Goal: Task Accomplishment & Management: Use online tool/utility

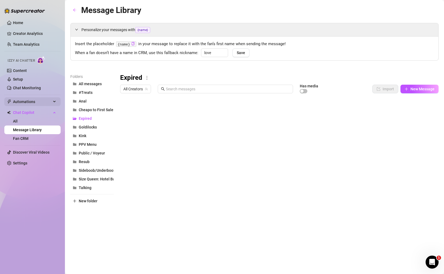
click at [28, 103] on span "Automations" at bounding box center [32, 101] width 38 height 9
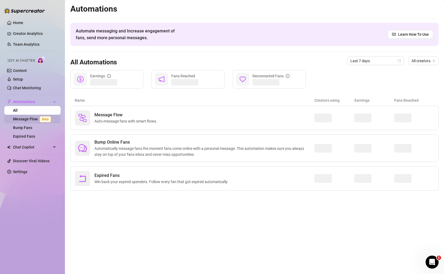
click at [27, 117] on link "Message Flow Beta" at bounding box center [33, 119] width 40 height 4
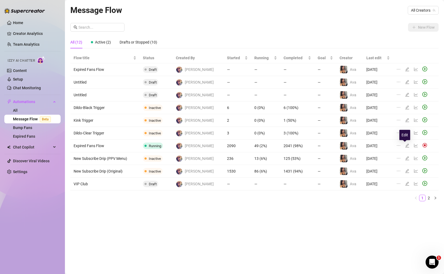
click at [405, 145] on icon "edit" at bounding box center [407, 145] width 4 height 4
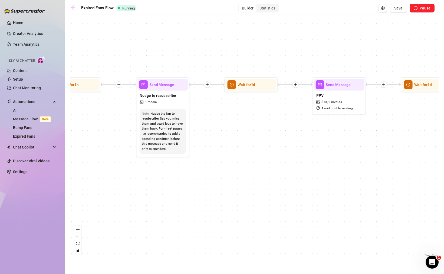
click at [75, 9] on icon "arrow-left" at bounding box center [72, 7] width 5 height 5
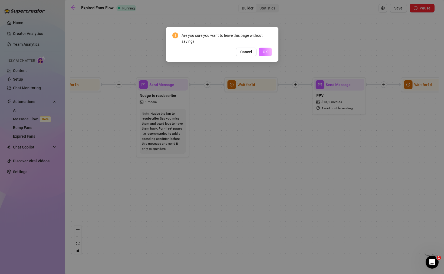
click at [267, 53] on span "OK" at bounding box center [265, 52] width 5 height 4
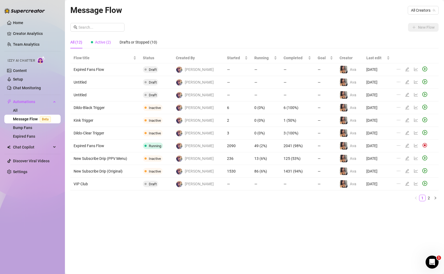
click at [101, 41] on span "Active (2)" at bounding box center [103, 42] width 16 height 4
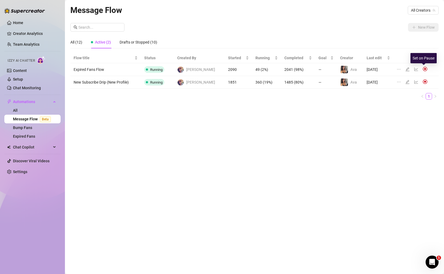
click at [423, 68] on img at bounding box center [424, 69] width 5 height 5
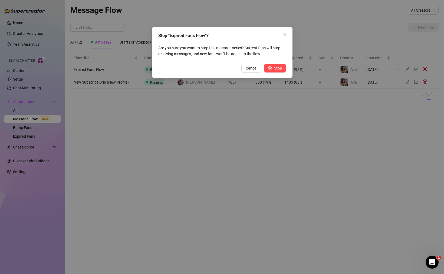
click at [279, 68] on span "Stop" at bounding box center [278, 68] width 8 height 4
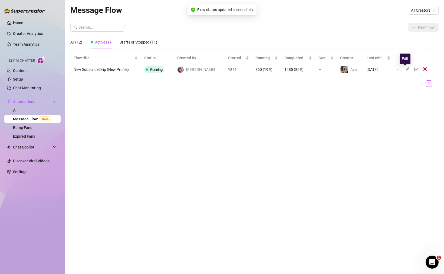
click at [405, 68] on icon "edit" at bounding box center [407, 69] width 4 height 4
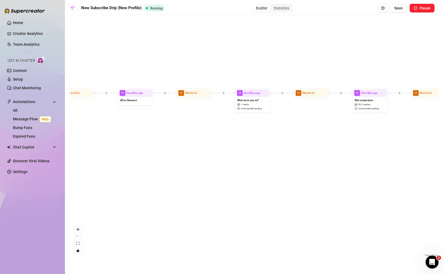
drag, startPoint x: 294, startPoint y: 120, endPoint x: 97, endPoint y: 148, distance: 199.2
click at [97, 148] on div "Send Message Thanks for sticking around! 6 medias Wait for 23d Send Message Wet…" at bounding box center [254, 138] width 368 height 240
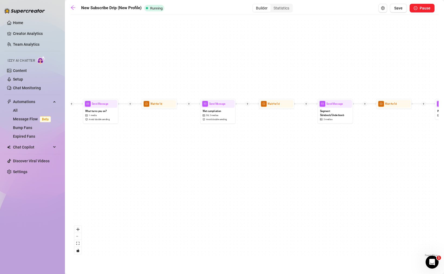
drag, startPoint x: 290, startPoint y: 137, endPoint x: 125, endPoint y: 151, distance: 166.1
click at [125, 151] on div "Send Message Thanks for sticking around! 6 medias Wait for 23d Send Message Wet…" at bounding box center [254, 138] width 368 height 240
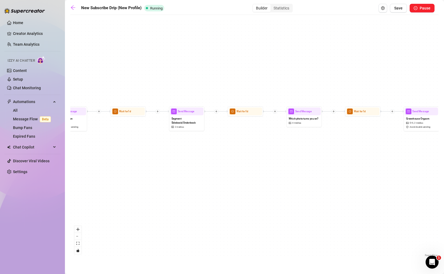
drag, startPoint x: 299, startPoint y: 149, endPoint x: 163, endPoint y: 155, distance: 136.1
click at [163, 155] on div "Send Message Thanks for sticking around! 6 medias Wait for 23d Send Message Wet…" at bounding box center [254, 138] width 368 height 240
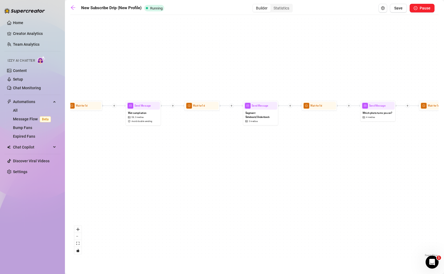
drag, startPoint x: 340, startPoint y: 151, endPoint x: 434, endPoint y: 142, distance: 93.9
click at [434, 142] on div "Send Message Thanks for sticking around! 6 medias Wait for 23d Send Message Wet…" at bounding box center [254, 138] width 368 height 240
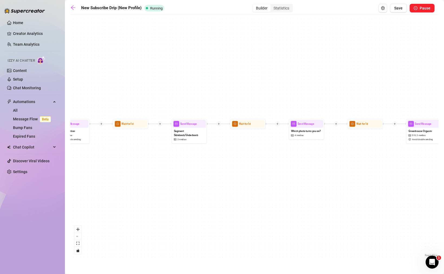
drag, startPoint x: 179, startPoint y: 159, endPoint x: 89, endPoint y: 178, distance: 92.2
click at [89, 178] on div "Send Message Thanks for sticking around! 6 medias Wait for 23d Send Message Wet…" at bounding box center [254, 138] width 368 height 240
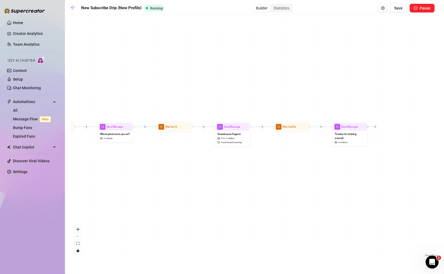
drag, startPoint x: 356, startPoint y: 175, endPoint x: 170, endPoint y: 178, distance: 186.3
click at [170, 178] on div "Send Message Thanks for sticking around! 6 medias Wait for 23d Send Message Wet…" at bounding box center [254, 138] width 368 height 240
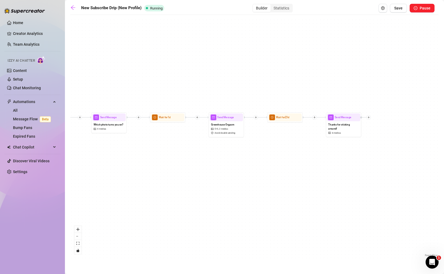
drag, startPoint x: 316, startPoint y: 174, endPoint x: 447, endPoint y: 153, distance: 133.1
click at [443, 153] on html "Home Creator Analytics Team Analytics Izzy AI Chatter Content Setup Chat Monito…" at bounding box center [222, 137] width 444 height 274
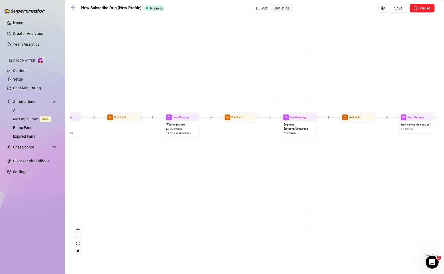
drag, startPoint x: 213, startPoint y: 150, endPoint x: 389, endPoint y: 162, distance: 176.7
click at [389, 162] on div "Send Message Thanks for sticking around! 6 medias Wait for 23d Send Message Wet…" at bounding box center [254, 138] width 368 height 240
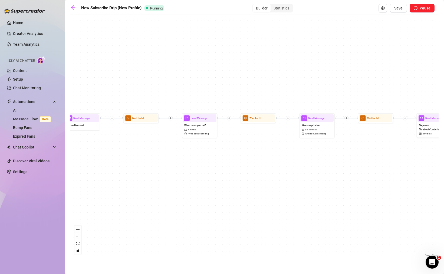
drag, startPoint x: 192, startPoint y: 173, endPoint x: 328, endPoint y: 173, distance: 136.0
click at [328, 173] on div "Send Message Thanks for sticking around! 6 medias Wait for 23d Send Message Wet…" at bounding box center [254, 138] width 368 height 240
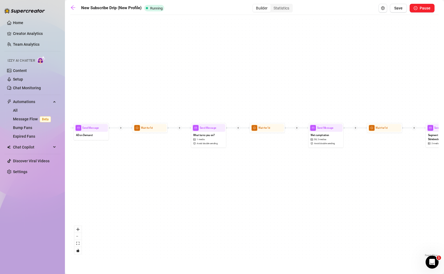
drag, startPoint x: 160, startPoint y: 174, endPoint x: 161, endPoint y: 184, distance: 10.6
click at [161, 184] on div "Send Message Thanks for sticking around! 6 medias Wait for 23d Send Message Wet…" at bounding box center [254, 138] width 368 height 240
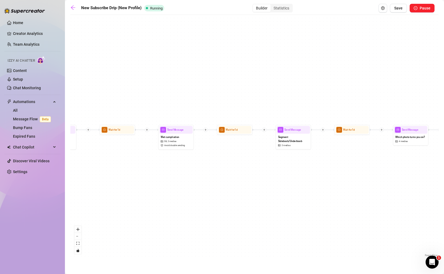
drag, startPoint x: 323, startPoint y: 173, endPoint x: 161, endPoint y: 175, distance: 161.5
click at [161, 175] on div "Send Message Thanks for sticking around! 6 medias Wait for 23d Send Message Wet…" at bounding box center [254, 138] width 368 height 240
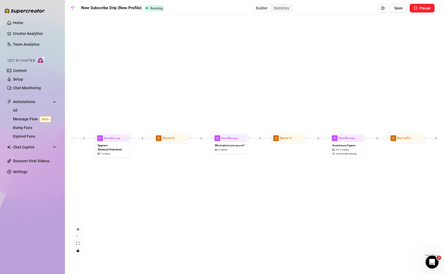
drag, startPoint x: 364, startPoint y: 167, endPoint x: 195, endPoint y: 175, distance: 168.9
click at [195, 175] on div "Send Message Thanks for sticking around! 6 medias Wait for 23d Send Message Wet…" at bounding box center [254, 138] width 368 height 240
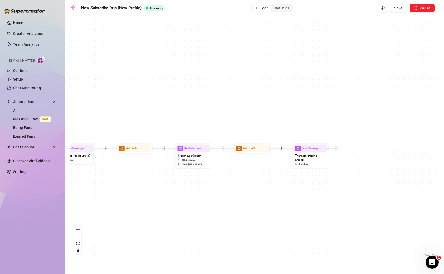
drag, startPoint x: 359, startPoint y: 166, endPoint x: 205, endPoint y: 176, distance: 154.4
click at [205, 176] on div "Send Message Thanks for sticking around! 6 medias Wait for 23d Send Message Wet…" at bounding box center [254, 138] width 368 height 240
click at [223, 148] on icon "plus" at bounding box center [223, 148] width 2 height 0
click at [237, 149] on div "Time Delay" at bounding box center [240, 149] width 26 height 6
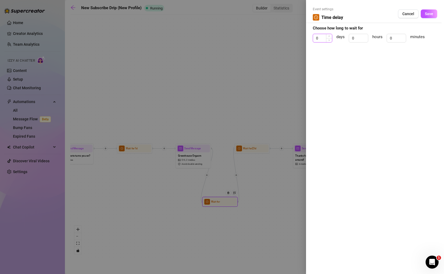
click at [319, 37] on input "0" at bounding box center [322, 38] width 19 height 8
type input "2"
click at [430, 12] on span "Save" at bounding box center [429, 14] width 8 height 4
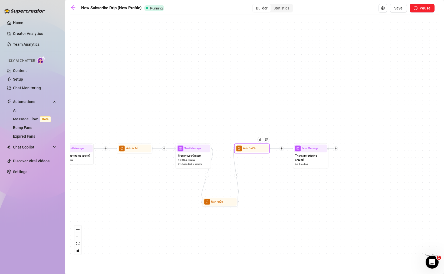
click at [254, 148] on div at bounding box center [261, 142] width 15 height 18
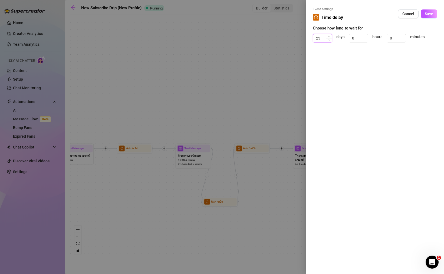
click at [321, 36] on input "23" at bounding box center [322, 38] width 19 height 8
type input "21"
click at [428, 14] on span "Save" at bounding box center [429, 14] width 8 height 4
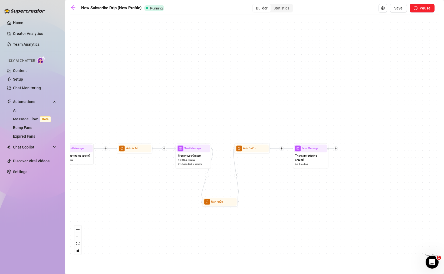
click at [236, 175] on icon "plus" at bounding box center [236, 175] width 2 height 2
click at [248, 186] on div "Message" at bounding box center [253, 187] width 26 height 6
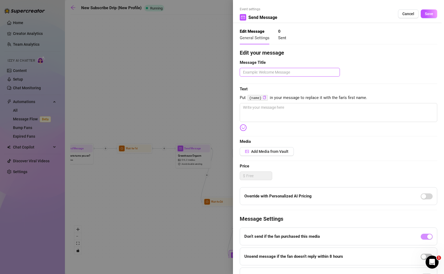
click at [260, 73] on textarea at bounding box center [290, 72] width 100 height 9
click at [264, 73] on textarea at bounding box center [290, 72] width 100 height 9
type textarea "S"
type textarea "Se"
type textarea "Sex"
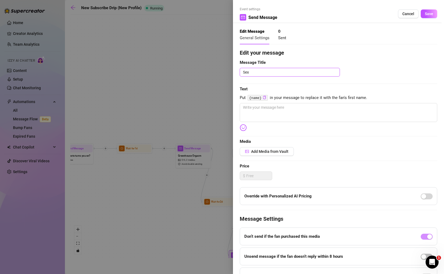
type textarea "Sex"
type textarea "Sex M"
type textarea "Sex MA"
type textarea "Sex MAc"
type textarea "Sex MAch"
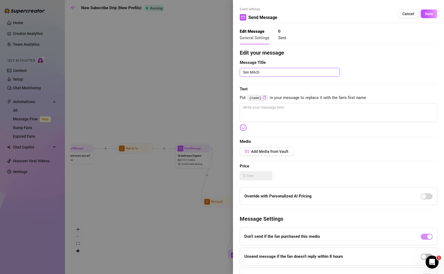
type textarea "Sex MAchi"
type textarea "Sex MAchin"
type textarea "Sex MAchine"
click at [256, 73] on textarea "Sex MAchine" at bounding box center [290, 72] width 100 height 9
type textarea "Sex Mchine"
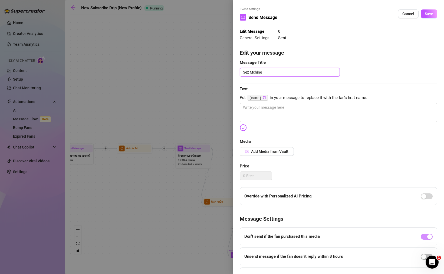
type textarea "Sex Machine"
click at [250, 107] on textarea at bounding box center [338, 112] width 197 height 19
paste textarea "Sex Machine Virginity 🤖🍆💦 Set up a true POV (looks like you're inside me) for m…"
type textarea "Sex Machine Virginity 🤖🍆💦 Set up a true POV (looks like you're inside me) for m…"
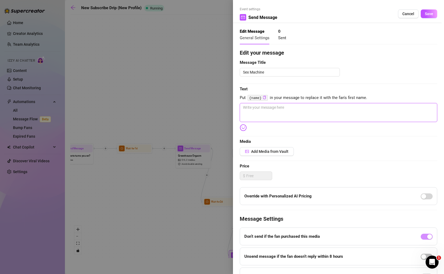
type textarea "Sex Machine Virginity 🤖🍆💦 Set up a true POV (looks like you're inside me) for m…"
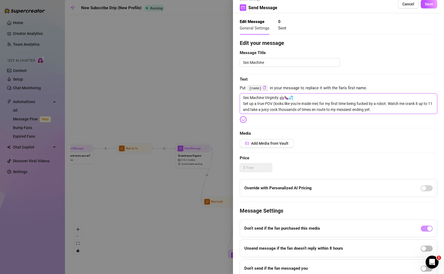
scroll to position [14, 0]
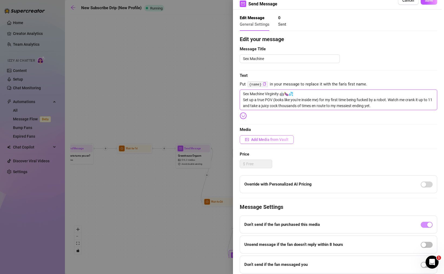
type textarea "Sex Machine Virginity 🤖🍆💦 Set up a true POV (looks like you're inside me) for m…"
click at [268, 140] on span "Add Media from Vault" at bounding box center [269, 139] width 37 height 4
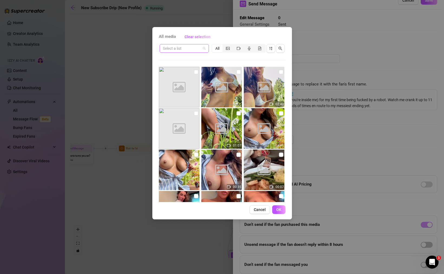
click at [184, 47] on input "search" at bounding box center [182, 48] width 38 height 8
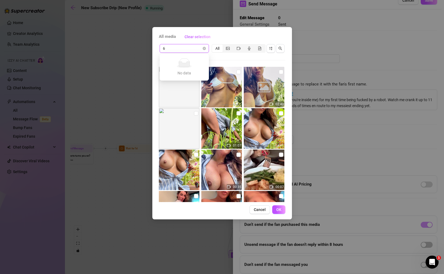
type input "66"
click at [278, 48] on icon "search" at bounding box center [280, 49] width 4 height 4
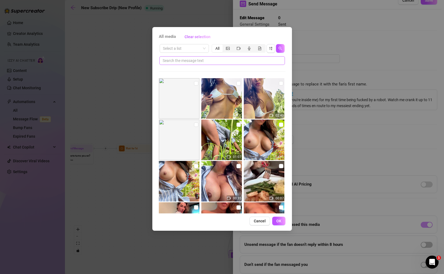
click at [228, 64] on span at bounding box center [221, 60] width 125 height 9
type input "66"
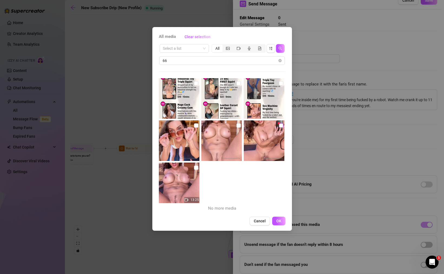
click at [281, 126] on input "checkbox" at bounding box center [281, 125] width 4 height 4
checkbox input "true"
click at [238, 125] on input "checkbox" at bounding box center [238, 125] width 4 height 4
checkbox input "true"
click at [197, 126] on input "checkbox" at bounding box center [196, 125] width 4 height 4
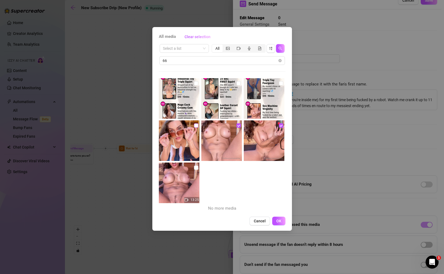
checkbox input "true"
click at [197, 166] on input "checkbox" at bounding box center [196, 167] width 4 height 4
checkbox input "true"
click at [195, 125] on input "checkbox" at bounding box center [196, 125] width 4 height 4
checkbox input "false"
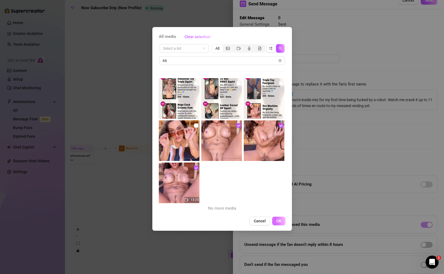
click at [279, 219] on span "OK" at bounding box center [278, 221] width 5 height 4
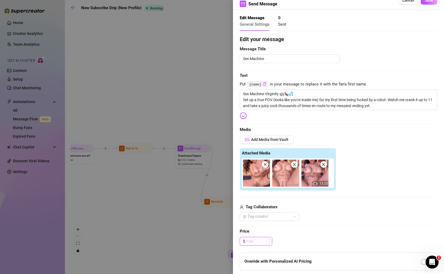
click at [250, 240] on input at bounding box center [259, 241] width 26 height 8
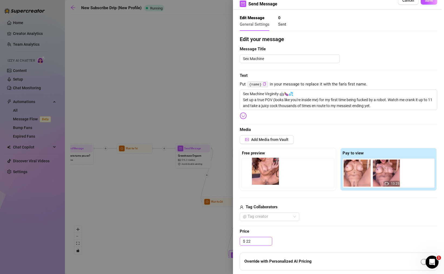
drag, startPoint x: 357, startPoint y: 176, endPoint x: 262, endPoint y: 174, distance: 95.2
click at [262, 174] on div "Free preview Pay to view 13:25" at bounding box center [338, 169] width 197 height 43
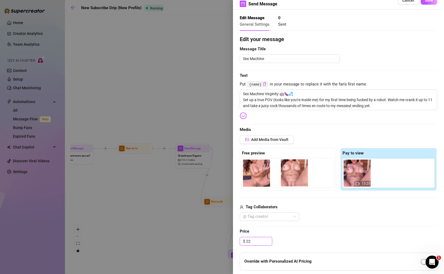
drag, startPoint x: 360, startPoint y: 178, endPoint x: 291, endPoint y: 178, distance: 69.5
click at [291, 178] on div "Free preview Pay to view 13:25" at bounding box center [338, 169] width 197 height 43
click at [248, 241] on input "22.00" at bounding box center [259, 241] width 26 height 8
type input "19.00"
click at [338, 208] on div "Tag Collaborators" at bounding box center [338, 207] width 197 height 6
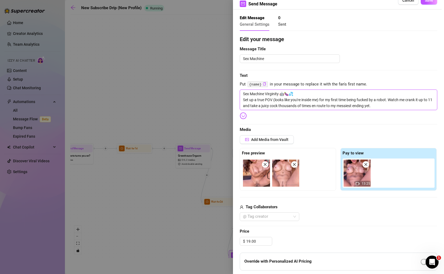
click at [293, 106] on textarea "Sex Machine Virginity 🤖🍆💦 Set up a true POV (looks like you're inside me) for m…" at bounding box center [338, 100] width 197 height 21
type textarea "Sex Machine Virginity 🤖🍆💦 Set up a true POV (looks like you're inside me) for m…"
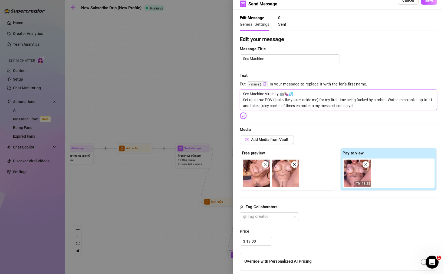
type textarea "Sex Machine Virginity 🤖🍆💦 Set up a true POV (looks like you're inside me) for m…"
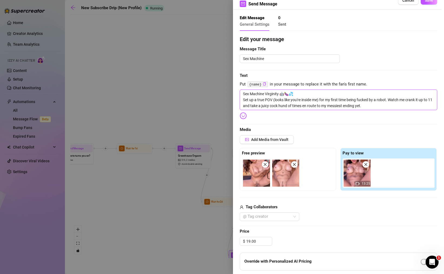
type textarea "Sex Machine Virginity 🤖🍆💦 Set up a true POV (looks like you're inside me) for m…"
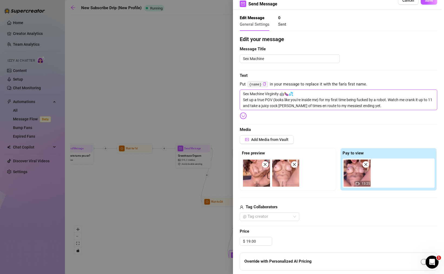
type textarea "Sex Machine Virginity 🤖🍆💦 Set up a true POV (looks like you're inside me) for m…"
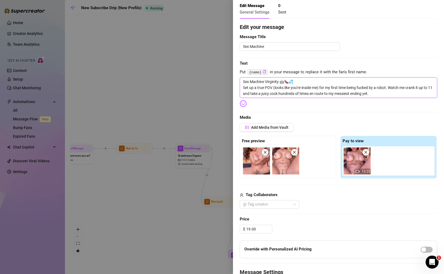
scroll to position [0, 0]
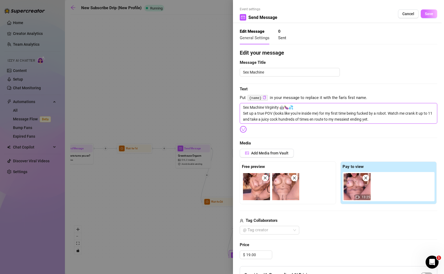
type textarea "Sex Machine Virginity 🤖🍆💦 Set up a true POV (looks like you're inside me) for m…"
click at [429, 16] on span "Save" at bounding box center [429, 14] width 8 height 4
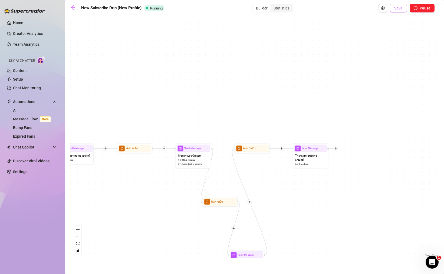
click at [399, 9] on span "Save" at bounding box center [398, 8] width 8 height 4
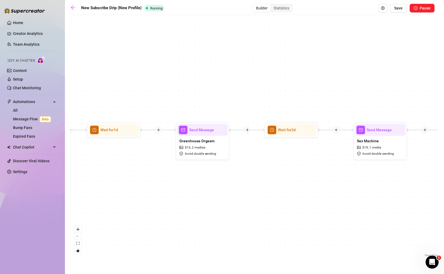
drag, startPoint x: 180, startPoint y: 180, endPoint x: 307, endPoint y: 183, distance: 126.6
click at [307, 183] on div "Send Message Sex Machine $ 19 , 1 media Avoid double sending Wait for 2d Send M…" at bounding box center [254, 138] width 368 height 240
click at [400, 8] on span "Save" at bounding box center [398, 8] width 8 height 4
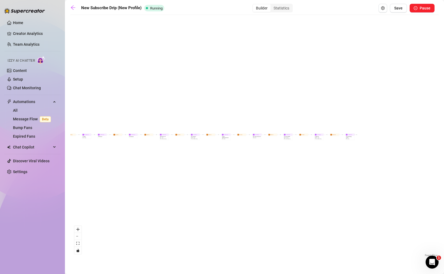
drag, startPoint x: 347, startPoint y: 157, endPoint x: 280, endPoint y: 157, distance: 67.3
click at [280, 157] on div "Send Message Sex Machine $ 19 , 1 media Avoid double sending Wait for 2d Send M…" at bounding box center [254, 138] width 368 height 240
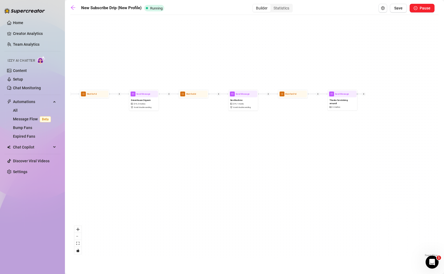
drag, startPoint x: 352, startPoint y: 139, endPoint x: 192, endPoint y: 149, distance: 160.7
click at [192, 149] on div "Send Message Sex Machine $ 19 , 1 media Avoid double sending Wait for 2d Send M…" at bounding box center [254, 138] width 368 height 240
click at [269, 94] on icon "plus" at bounding box center [268, 94] width 2 height 2
click at [281, 94] on div "Time Delay" at bounding box center [283, 94] width 22 height 5
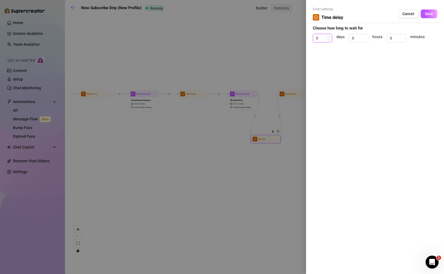
click at [320, 36] on input "0" at bounding box center [322, 38] width 19 height 8
type input "2"
click at [429, 12] on span "Save" at bounding box center [429, 14] width 8 height 4
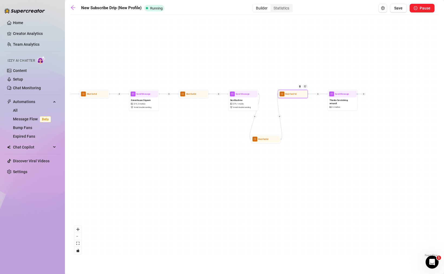
click at [291, 95] on span "Wait for 21d" at bounding box center [290, 93] width 11 height 3
click at [287, 95] on span "Wait for 21d" at bounding box center [290, 93] width 11 height 3
click at [287, 95] on div at bounding box center [222, 137] width 444 height 274
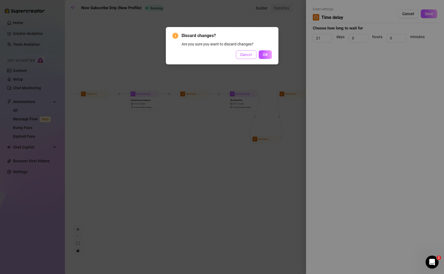
click at [248, 55] on span "Cancel" at bounding box center [246, 54] width 12 height 4
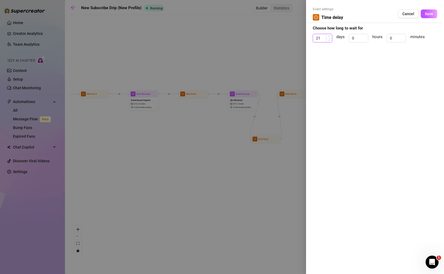
click at [320, 37] on input "21" at bounding box center [322, 38] width 19 height 8
type input "19"
click at [427, 12] on span "Save" at bounding box center [429, 14] width 8 height 4
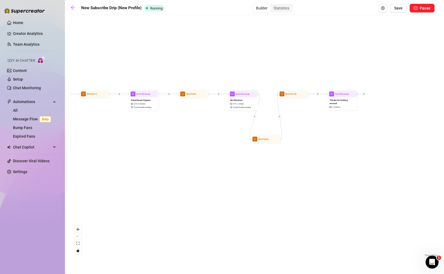
click at [279, 116] on icon "plus" at bounding box center [279, 117] width 0 height 2
click at [290, 126] on div "Message" at bounding box center [294, 126] width 22 height 5
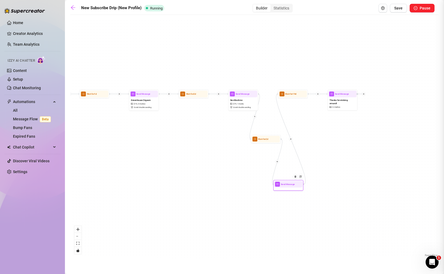
type textarea "Write your message here"
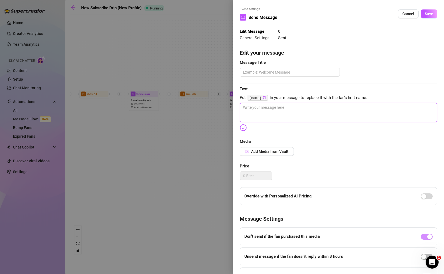
click at [260, 106] on textarea at bounding box center [338, 112] width 197 height 19
paste textarea "Triple Toy Four-gasm! 🍆🍆🔌💦💦💦💦 This was a $350 custom video that the fan gave me…"
type textarea "Triple Toy Four-gasm! 🍆🍆🔌💦💦💦💦 This was a $350 custom video that the fan gave me…"
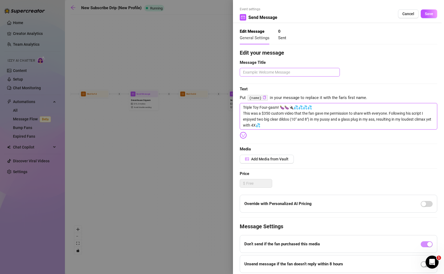
type textarea "Triple Toy Four-gasm! 🍆🍆🔌💦💦💦💦 This was a $350 custom video that the fan gave me…"
click at [256, 72] on textarea at bounding box center [290, 72] width 100 height 9
type textarea "W"
type textarea "Wi"
type textarea "Wil"
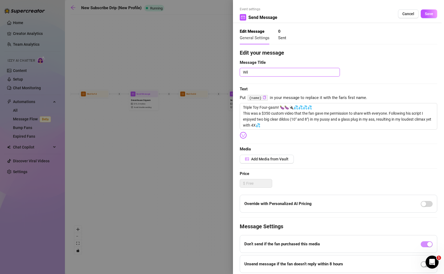
type textarea "Will"
type textarea "Will C"
type textarea "Will Cu"
type textarea "Will Cus"
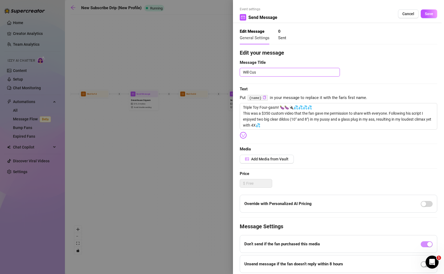
type textarea "Will Cust"
type textarea "Will Custo"
type textarea "Will Custom"
click at [271, 126] on textarea "Triple Toy Four-gasm! 🍆🍆🔌💦💦💦💦 This was a $350 custom video that the fan gave me…" at bounding box center [338, 116] width 197 height 26
click at [265, 160] on span "Add Media from Vault" at bounding box center [269, 159] width 37 height 4
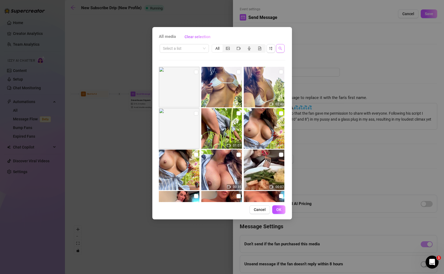
click at [280, 48] on icon "search" at bounding box center [280, 49] width 4 height 4
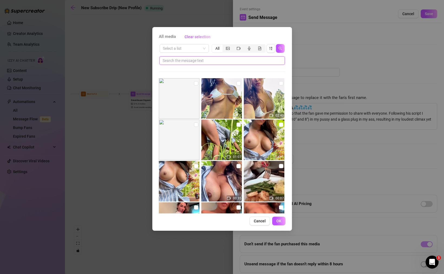
click at [220, 59] on input "text" at bounding box center [220, 61] width 115 height 6
type input "41"
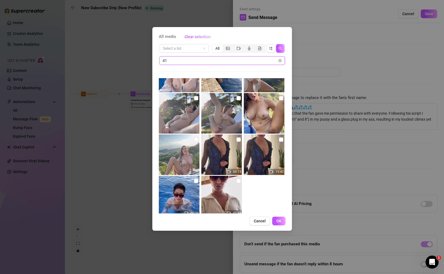
scroll to position [38, 0]
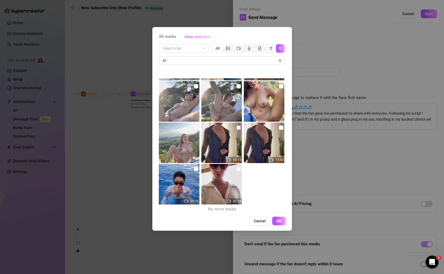
click at [238, 128] on input "checkbox" at bounding box center [238, 127] width 4 height 4
checkbox input "true"
click at [280, 128] on input "checkbox" at bounding box center [281, 127] width 4 height 4
checkbox input "true"
click at [277, 219] on span "OK" at bounding box center [278, 221] width 5 height 4
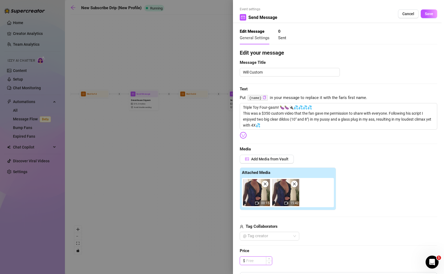
click at [250, 263] on input at bounding box center [259, 261] width 26 height 8
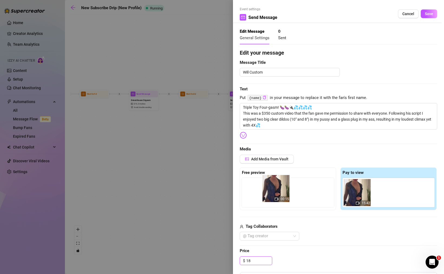
drag, startPoint x: 356, startPoint y: 194, endPoint x: 256, endPoint y: 189, distance: 99.6
click at [256, 189] on div "Free preview Pay to view 00:15 15:42" at bounding box center [338, 188] width 197 height 43
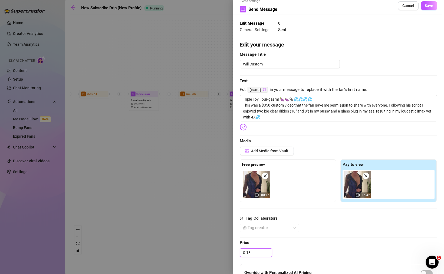
scroll to position [0, 0]
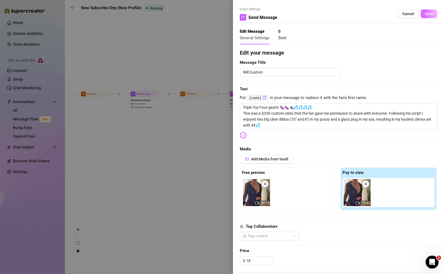
type input "18.00"
click at [430, 13] on span "Save" at bounding box center [429, 14] width 8 height 4
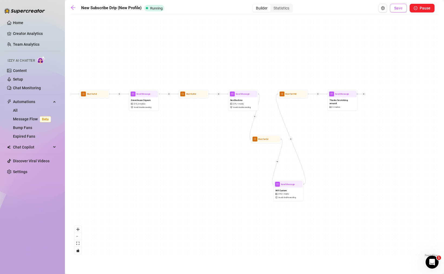
click at [399, 9] on span "Save" at bounding box center [398, 8] width 8 height 4
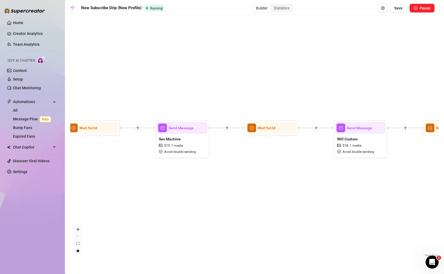
drag, startPoint x: 193, startPoint y: 180, endPoint x: 299, endPoint y: 181, distance: 105.7
click at [299, 181] on div "Send Message Will Custom $ 18 , 1 media Avoid double sending Wait for 2d Send M…" at bounding box center [254, 138] width 368 height 240
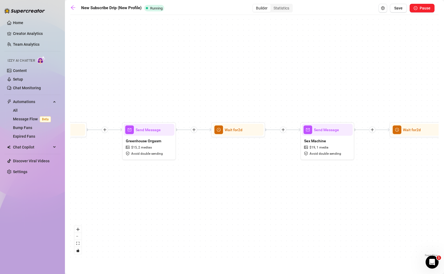
drag, startPoint x: 207, startPoint y: 192, endPoint x: 353, endPoint y: 194, distance: 145.8
click at [353, 194] on div "Send Message Will Custom $ 18 , 1 media Avoid double sending Wait for 2d Send M…" at bounding box center [254, 138] width 368 height 240
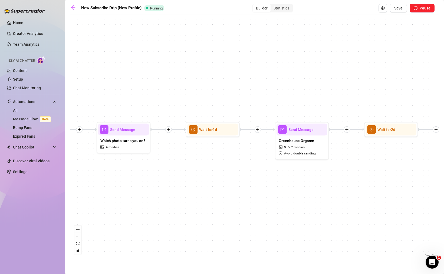
drag, startPoint x: 157, startPoint y: 194, endPoint x: 307, endPoint y: 194, distance: 149.3
click at [307, 194] on div "Send Message Will Custom $ 18 , 1 media Avoid double sending Wait for 2d Send M…" at bounding box center [254, 138] width 368 height 240
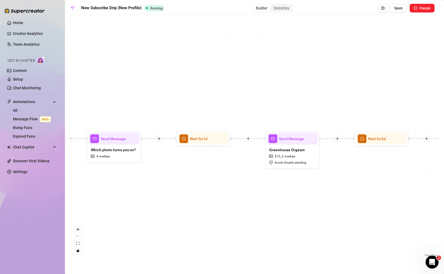
drag, startPoint x: 172, startPoint y: 182, endPoint x: 162, endPoint y: 191, distance: 13.2
click at [162, 191] on div "Send Message Will Custom $ 18 , 1 media Avoid double sending Wait for 2d Send M…" at bounding box center [254, 138] width 368 height 240
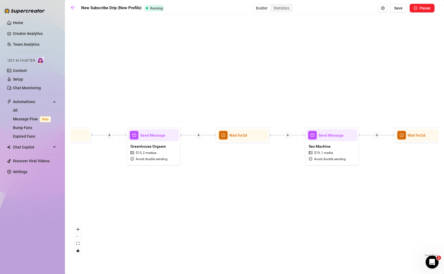
drag, startPoint x: 350, startPoint y: 184, endPoint x: 209, endPoint y: 181, distance: 141.5
click at [209, 181] on div "Send Message Will Custom $ 18 , 1 media Avoid double sending Wait for 2d Send M…" at bounding box center [254, 138] width 368 height 240
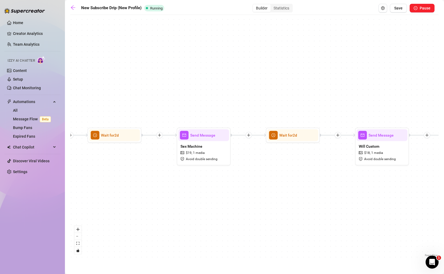
drag, startPoint x: 350, startPoint y: 186, endPoint x: 212, endPoint y: 189, distance: 137.7
click at [212, 189] on div "Send Message Will Custom $ 18 , 1 media Avoid double sending Wait for 2d Send M…" at bounding box center [254, 138] width 368 height 240
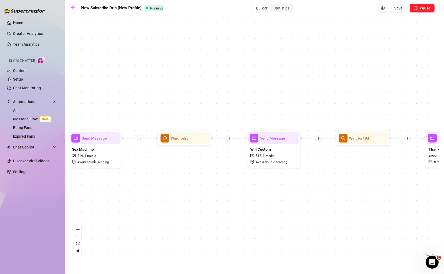
drag, startPoint x: 331, startPoint y: 187, endPoint x: 232, endPoint y: 188, distance: 99.0
click at [232, 188] on div "Send Message Will Custom $ 18 , 1 media Avoid double sending Wait for 2d Send M…" at bounding box center [254, 138] width 368 height 240
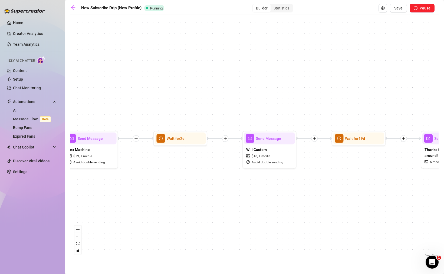
click at [225, 140] on icon "plus" at bounding box center [225, 139] width 4 height 4
click at [246, 138] on div "Time Delay" at bounding box center [251, 138] width 39 height 9
click at [242, 141] on div "Time Delay" at bounding box center [251, 138] width 39 height 9
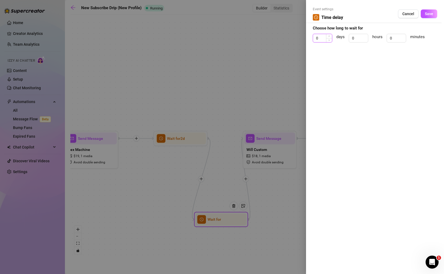
click at [320, 37] on input "0" at bounding box center [322, 38] width 19 height 8
type input "2"
click at [427, 12] on span "Save" at bounding box center [429, 14] width 8 height 4
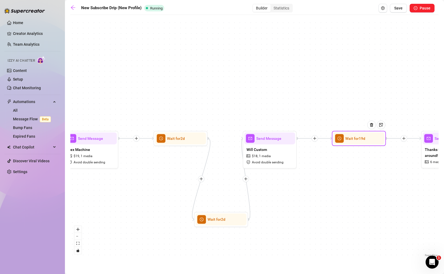
click at [359, 139] on span "Wait for 19d" at bounding box center [355, 138] width 20 height 6
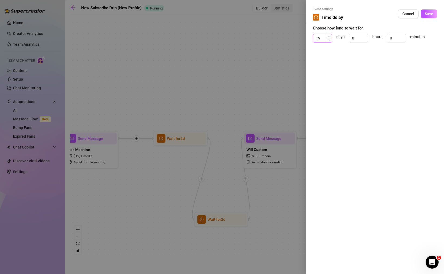
click at [318, 37] on input "19" at bounding box center [322, 38] width 19 height 8
type input "2"
type input "17"
click at [427, 12] on span "Save" at bounding box center [429, 14] width 8 height 4
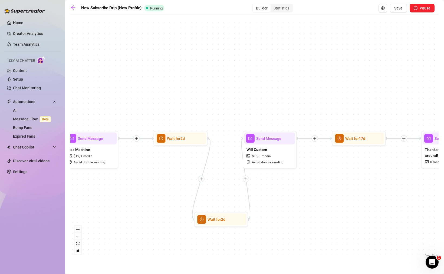
click at [201, 180] on icon "plus" at bounding box center [201, 179] width 4 height 4
click at [201, 178] on icon "plus" at bounding box center [201, 179] width 4 height 4
click at [224, 196] on div "Message" at bounding box center [226, 197] width 39 height 9
type textarea "Write your message here"
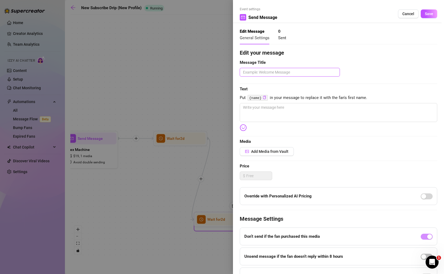
click at [261, 73] on textarea at bounding box center [290, 72] width 100 height 9
type textarea "S"
type textarea "Su"
type textarea "Sun"
type textarea "Sund"
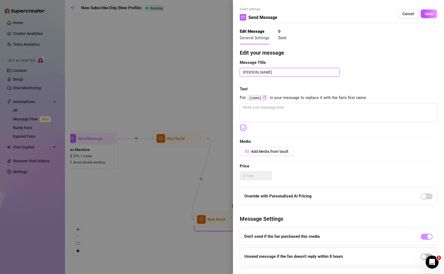
type textarea "Sundr"
type textarea "Sundre"
type textarea "Sundres"
type textarea "Sundress"
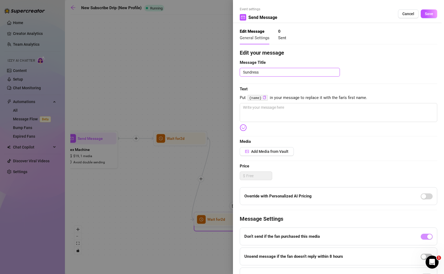
type textarea "Sundress F"
type textarea "Sundress Fi"
type textarea "Sundress Fin"
type textarea "Sundress Fing"
type textarea "Sundress Finge"
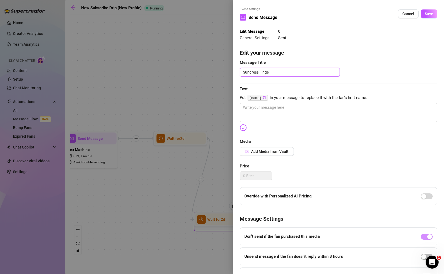
type textarea "Sundress Finger"
type textarea "Sundress Fingeri"
type textarea "Sundress Fingerin"
type textarea "Sundress Fingering"
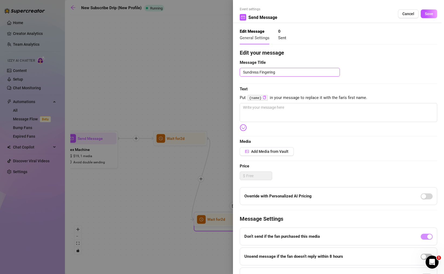
type textarea "Sundress Fingering F"
type textarea "Sundress Fingering Fu"
type textarea "Sundress Fingering Fun"
click at [262, 108] on textarea at bounding box center [338, 112] width 197 height 19
paste textarea "Sundress Fingering Fun 🌤️👗🥂 Can’t resist playing with myself outside when it’s …"
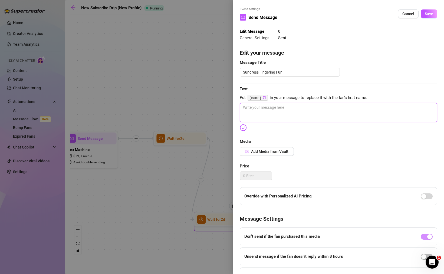
type textarea "Sundress Fingering Fun 🌤️👗🥂 Can’t resist playing with myself outside when it’s …"
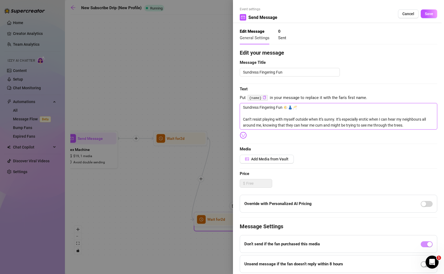
click at [254, 115] on textarea "Sundress Fingering Fun 🌤️👗🥂 Can’t resist playing with myself outside when it’s …" at bounding box center [338, 116] width 197 height 26
type textarea "Sundress Fingering Fun 🌤️👗🥂 Can’t resist playing with myself outside when it’s …"
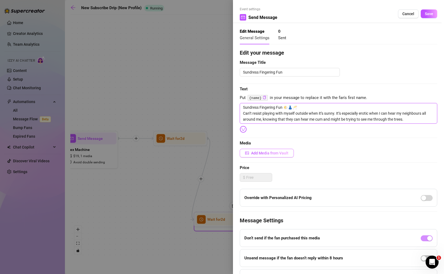
type textarea "Sundress Fingering Fun 🌤️👗🥂 Can’t resist playing with myself outside when it’s …"
click at [261, 154] on span "Add Media from Vault" at bounding box center [269, 153] width 37 height 4
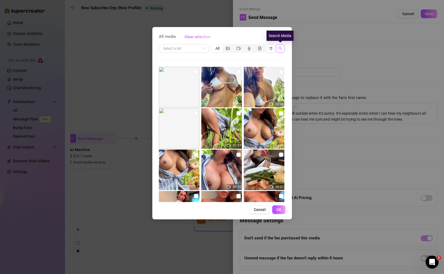
click at [282, 48] on icon "search" at bounding box center [280, 49] width 4 height 4
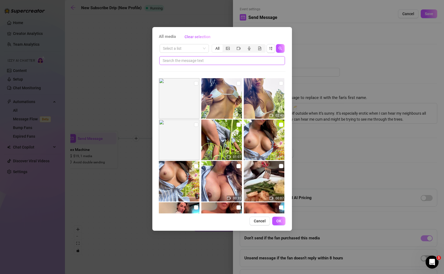
click at [215, 59] on input "text" at bounding box center [220, 61] width 115 height 6
type input "72"
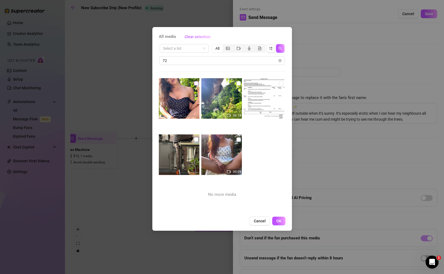
click at [195, 84] on input "checkbox" at bounding box center [196, 83] width 4 height 4
checkbox input "true"
click at [237, 83] on input "checkbox" at bounding box center [238, 83] width 4 height 4
checkbox input "true"
click at [278, 61] on icon "close-circle" at bounding box center [279, 60] width 3 height 3
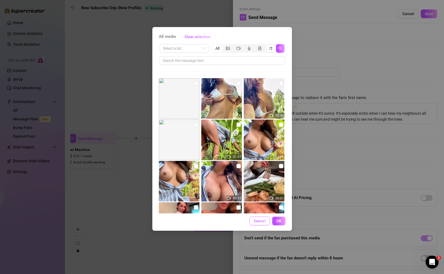
click at [262, 219] on span "Cancel" at bounding box center [260, 221] width 12 height 4
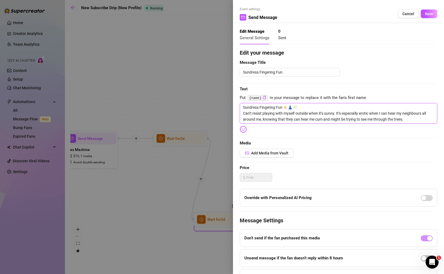
click at [273, 118] on textarea "Sundress Fingering Fun 🌤️👗🥂 Can’t resist playing with myself outside when it’s …" at bounding box center [338, 113] width 197 height 21
paste textarea "Picnic Pussy Play + Voyeur Porn Perspective 🧺🐱💦 A glass of rosé in the garden t…"
type textarea "Picnic Pussy Play + Voyeur Porn Perspective 🧺🐱💦 A glass of rosé in the garden t…"
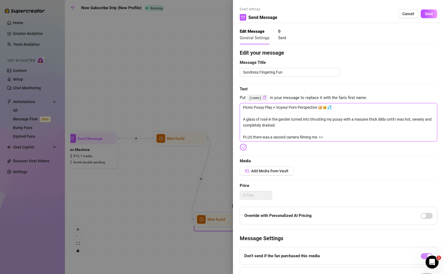
click at [258, 132] on textarea "Picnic Pussy Play + Voyeur Porn Perspective 🧺🐱💦 A glass of rosé in the garden t…" at bounding box center [338, 122] width 197 height 38
type textarea "Picnic Pussy Play + Voyeur Porn Perspective 🧺🐱💦 A glass of rosé in the garden t…"
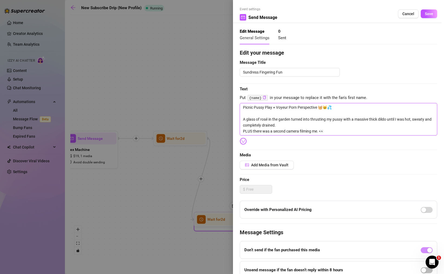
type textarea "Picnic Pussy Play + Voyeur Porn Perspective 🧺🐱💦 A glass of rosé in the garden t…"
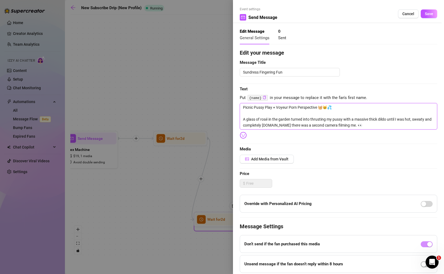
type textarea "Picnic Pussy Play + Voyeur Porn Perspective 🧺🐱💦 A glass of rosé in the garden t…"
click at [251, 114] on textarea "Picnic Pussy Play + Voyeur Porn Perspective 🧺🐱💦 A glass of rosé in the garden t…" at bounding box center [338, 116] width 197 height 26
type textarea "Picnic Pussy Play + Voyeur Porn Perspective 🧺🐱💦 A glass of rosé in the garden t…"
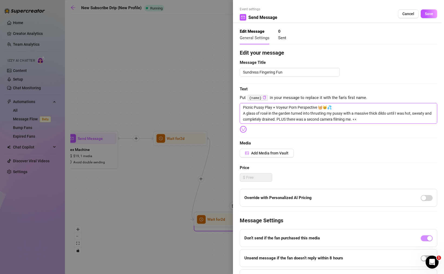
click at [292, 107] on textarea "Picnic Pussy Play + Voyeur Porn Perspective 🧺🐱💦 A glass of rosé in the garden t…" at bounding box center [338, 113] width 197 height 21
type textarea "Picnic Pussy Play + Voyeur Perspective 🧺🐱💦 A glass of rosé in the garden turned…"
drag, startPoint x: 286, startPoint y: 71, endPoint x: 240, endPoint y: 72, distance: 45.2
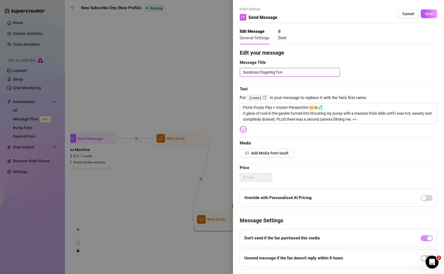
click at [240, 72] on textarea "Sundress Fingering Fun" at bounding box center [290, 72] width 100 height 9
type textarea "P"
type textarea "Pi"
type textarea "Pic"
type textarea "Picn"
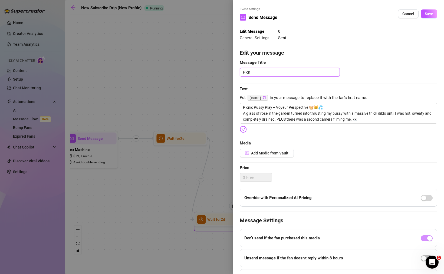
type textarea "Picni"
type textarea "Picnic"
type textarea "Picnic V"
type textarea "Picnic Vo"
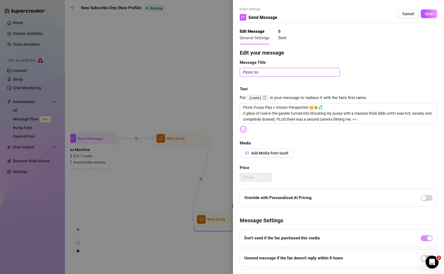
type textarea "Picnic Voy"
type textarea "Picnic Voye"
type textarea "Picnic Voyeur"
click at [360, 120] on textarea "Picnic Pussy Play + Voyeur Perspective 🧺🐱💦 A glass of rosé in the garden turned…" at bounding box center [338, 113] width 197 height 21
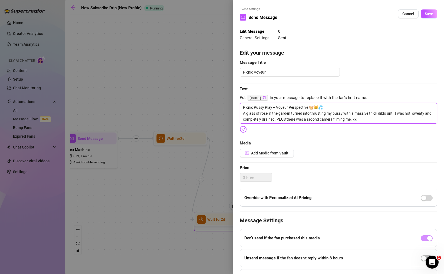
type textarea "Picnic Pussy Play + Voyeur Perspective 🧺🐱💦 A glass of rosé in the garden turned…"
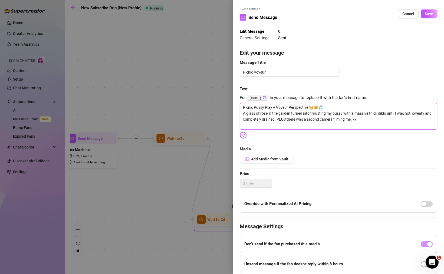
type textarea "Picnic Pussy Play + Voyeur Perspective 🧺🐱💦 A glass of rosé in the garden turned…"
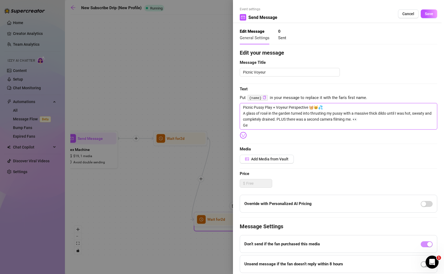
type textarea "Picnic Pussy Play + Voyeur Perspective 🧺🐱💦 A glass of rosé in the garden turned…"
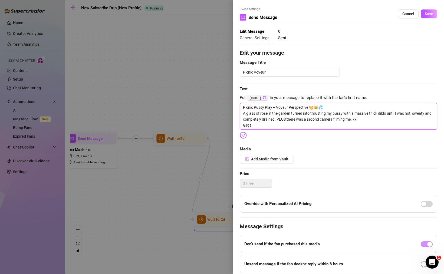
type textarea "Picnic Pussy Play + Voyeur Perspective 🧺🐱💦 A glass of rosé in the garden turned…"
click at [268, 158] on span "Add Media from Vault" at bounding box center [269, 159] width 37 height 4
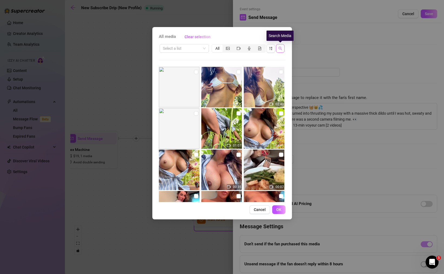
click at [280, 47] on icon "search" at bounding box center [280, 49] width 4 height 4
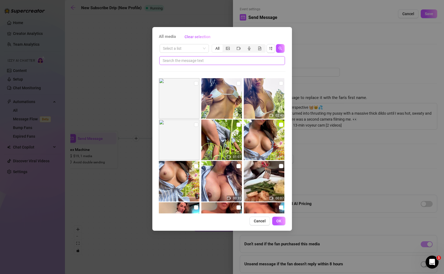
click at [218, 62] on input "text" at bounding box center [220, 61] width 115 height 6
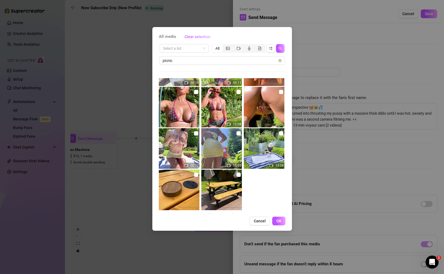
scroll to position [33, 0]
click at [196, 134] on input "checkbox" at bounding box center [196, 133] width 4 height 4
click at [239, 133] on input "checkbox" at bounding box center [238, 133] width 4 height 4
click at [281, 132] on input "checkbox" at bounding box center [281, 133] width 4 height 4
click at [280, 221] on span "OK" at bounding box center [278, 221] width 5 height 4
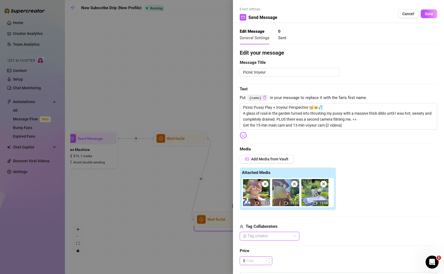
click at [249, 261] on input at bounding box center [259, 261] width 26 height 8
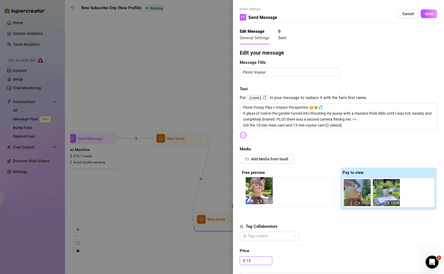
drag, startPoint x: 356, startPoint y: 192, endPoint x: 257, endPoint y: 190, distance: 99.5
click at [257, 190] on div "Free preview Pay to view 00:12 15:05 13:08" at bounding box center [338, 188] width 197 height 43
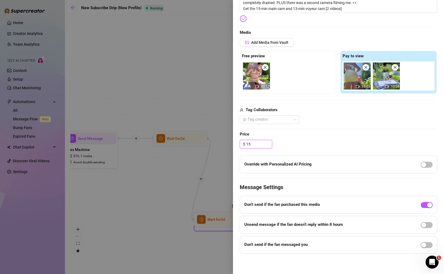
scroll to position [0, 0]
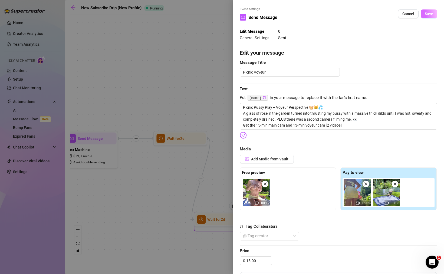
click at [430, 12] on span "Save" at bounding box center [429, 14] width 8 height 4
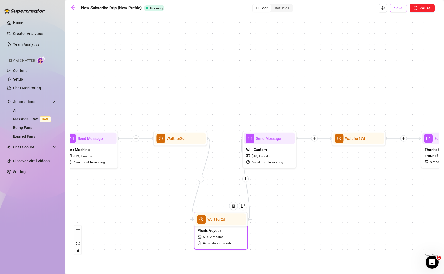
click at [399, 10] on span "Save" at bounding box center [398, 8] width 8 height 4
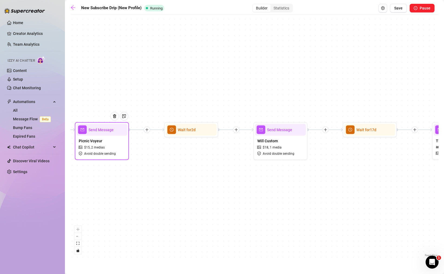
drag, startPoint x: 366, startPoint y: 172, endPoint x: 210, endPoint y: 175, distance: 156.6
click at [210, 175] on div "Send Message Picnic Voyeur $ 15 , 2 medias Avoid double sending Wait for 2d Sen…" at bounding box center [254, 138] width 368 height 240
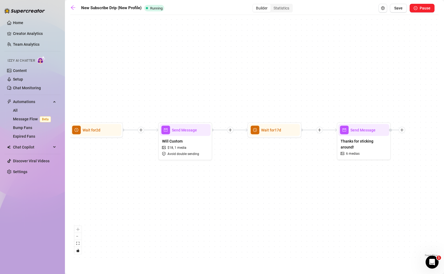
drag, startPoint x: 332, startPoint y: 181, endPoint x: 192, endPoint y: 183, distance: 139.8
click at [192, 183] on div "Send Message Picnic Voyeur $ 15 , 2 medias Avoid double sending Wait for 2d Sen…" at bounding box center [254, 138] width 368 height 240
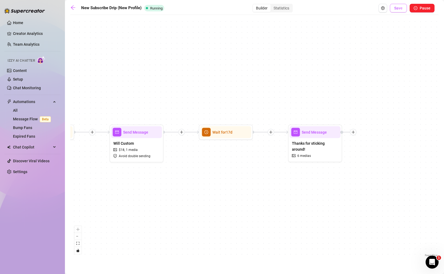
click at [396, 9] on span "Save" at bounding box center [398, 8] width 8 height 4
